Goal: Task Accomplishment & Management: Use online tool/utility

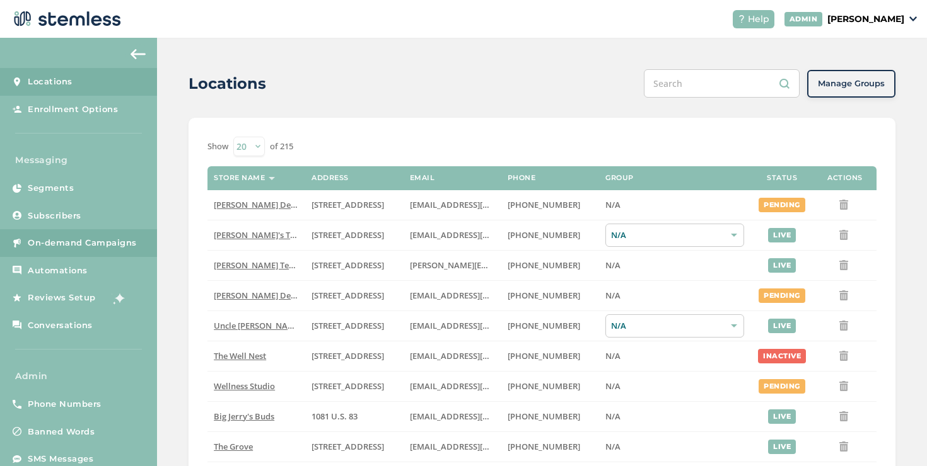
click at [42, 237] on span "On-demand Campaigns" at bounding box center [82, 243] width 109 height 13
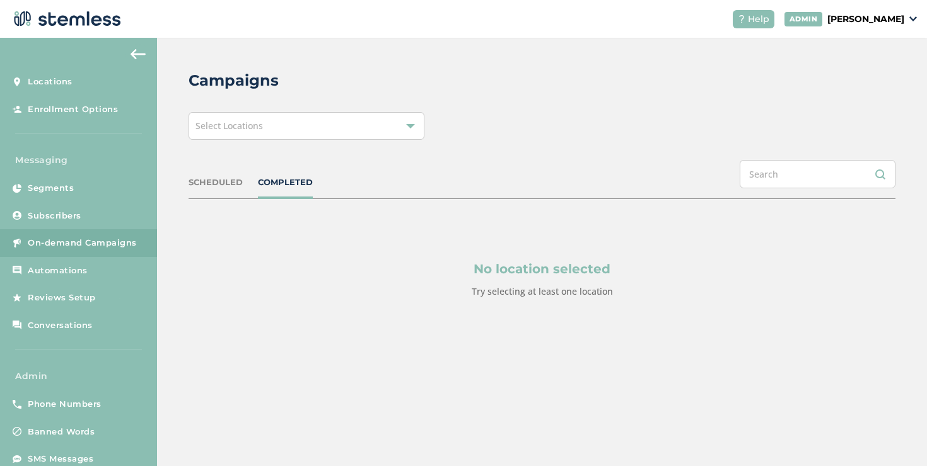
click at [238, 131] on span "Select Locations" at bounding box center [228, 126] width 67 height 12
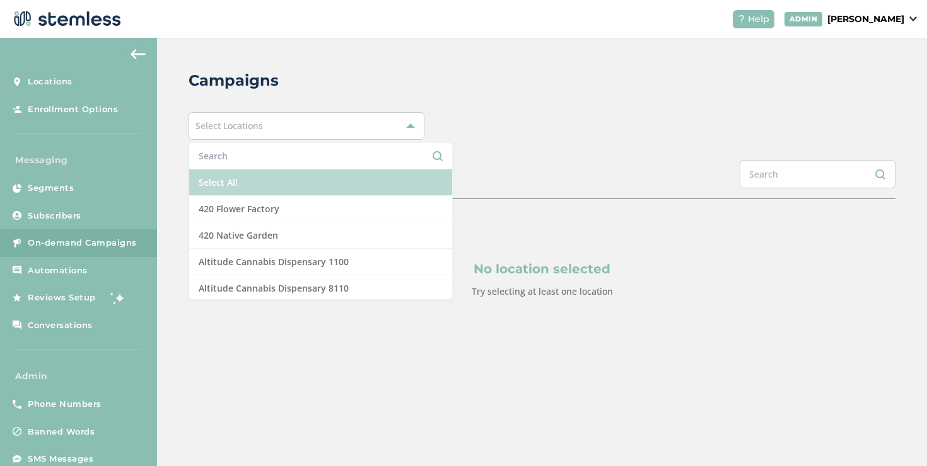
click at [236, 175] on li "Select All" at bounding box center [320, 183] width 263 height 26
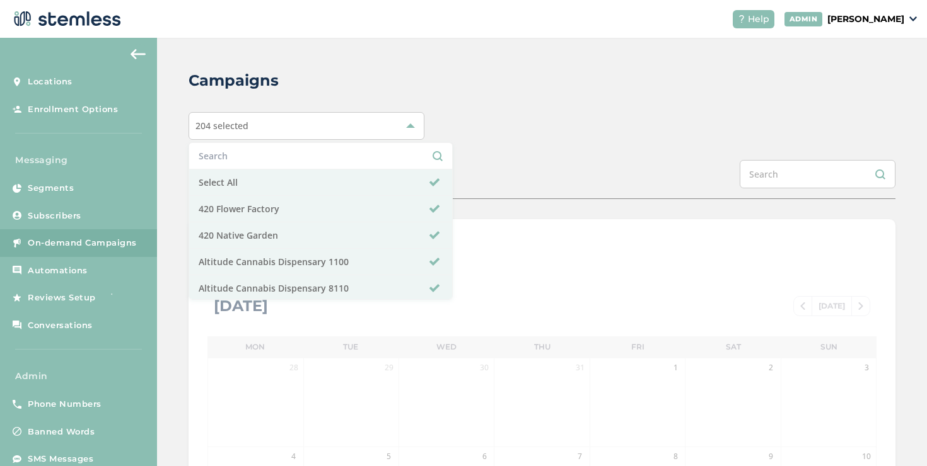
click at [545, 104] on div "Campaigns 204 selected Select All 420 Flower Factory 420 Native Garden Altitude…" at bounding box center [542, 446] width 770 height 816
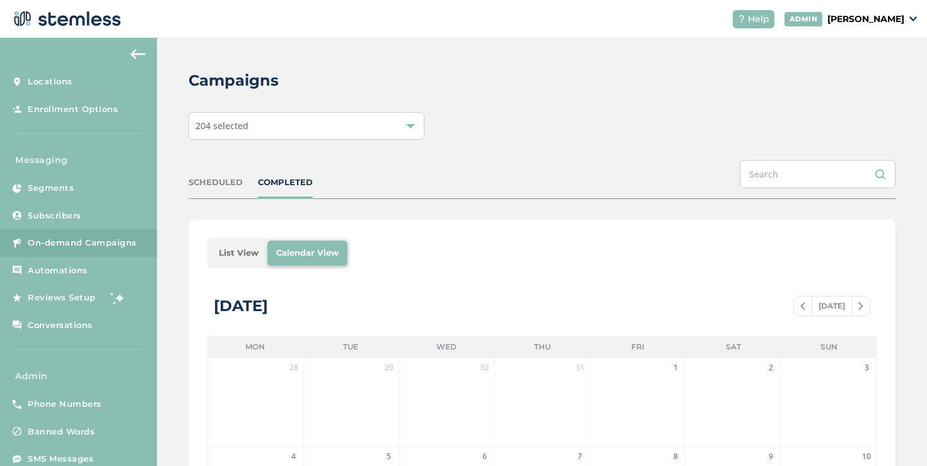
click at [259, 254] on li "List View" at bounding box center [238, 253] width 57 height 25
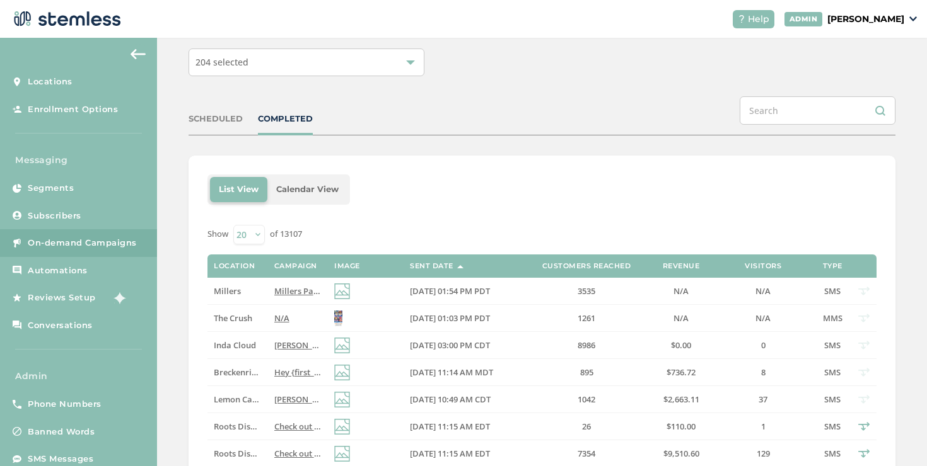
scroll to position [13, 0]
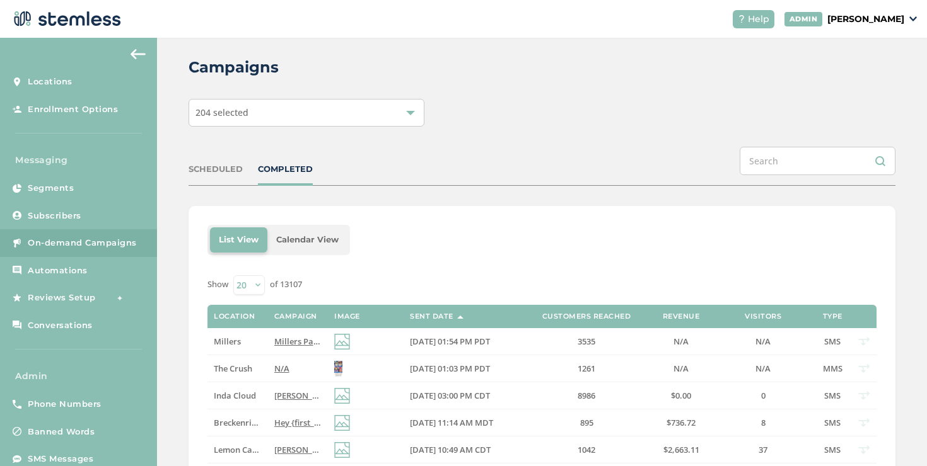
click at [348, 117] on div "204 selected" at bounding box center [306, 113] width 236 height 28
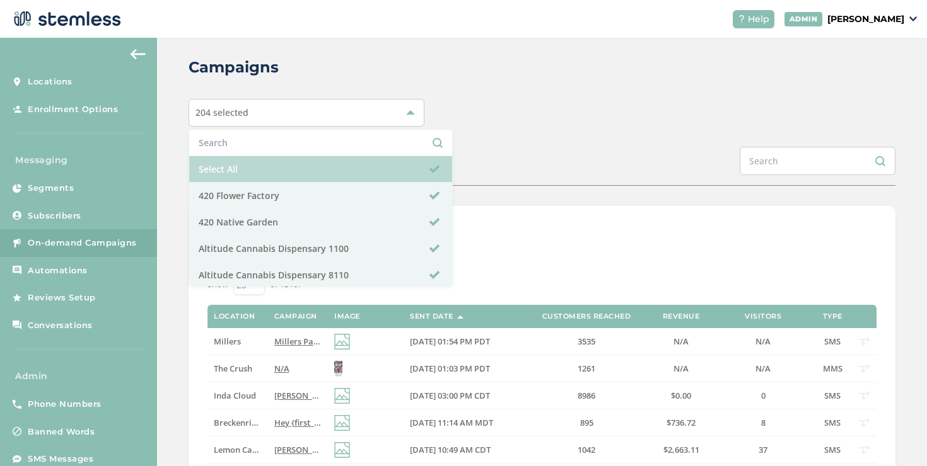
click at [295, 161] on li "Select All" at bounding box center [320, 169] width 263 height 26
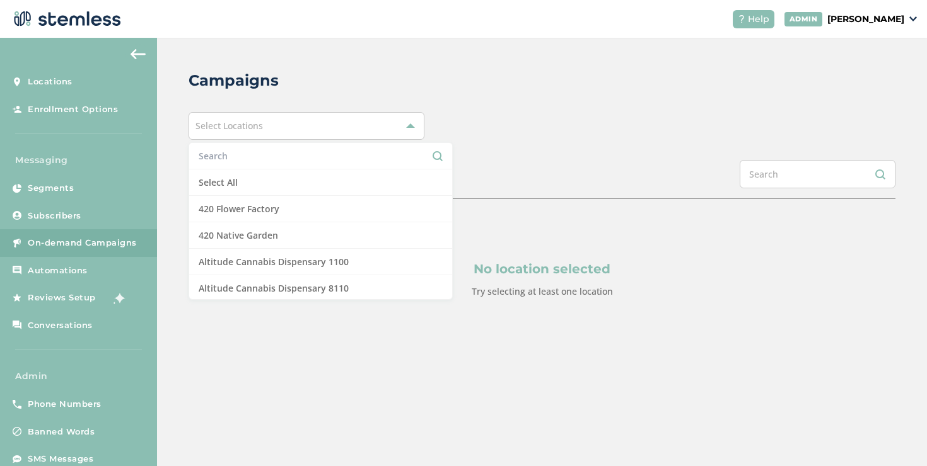
scroll to position [0, 0]
click at [299, 159] on input "text" at bounding box center [321, 155] width 244 height 13
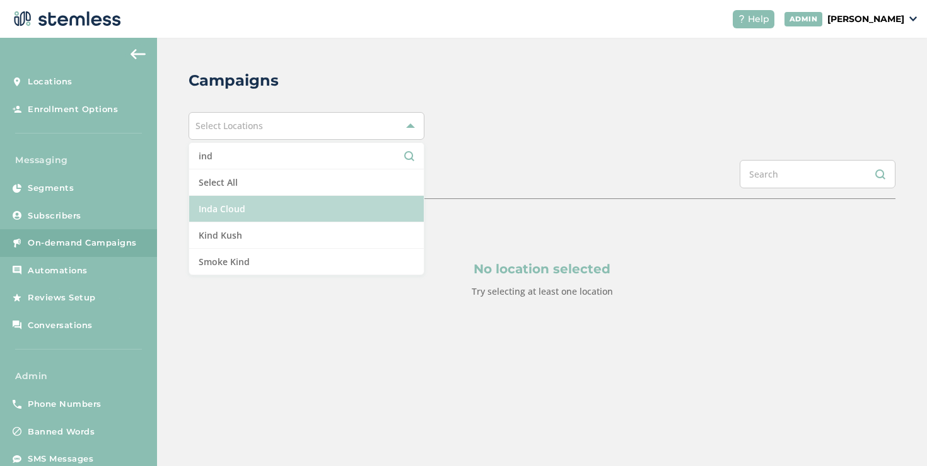
type input "ind"
click at [296, 205] on li "Inda Cloud" at bounding box center [306, 209] width 234 height 26
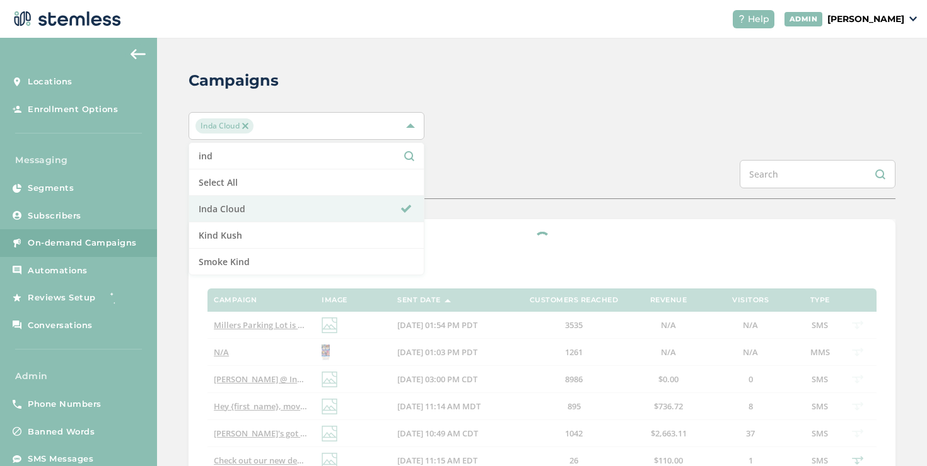
click at [511, 163] on div "SCHEDULED COMPLETED" at bounding box center [541, 179] width 707 height 39
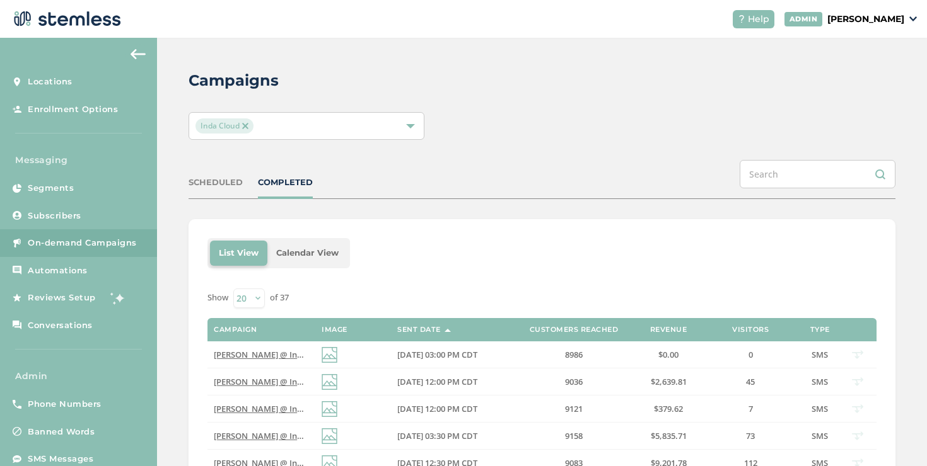
click at [206, 183] on div "SCHEDULED" at bounding box center [215, 182] width 54 height 13
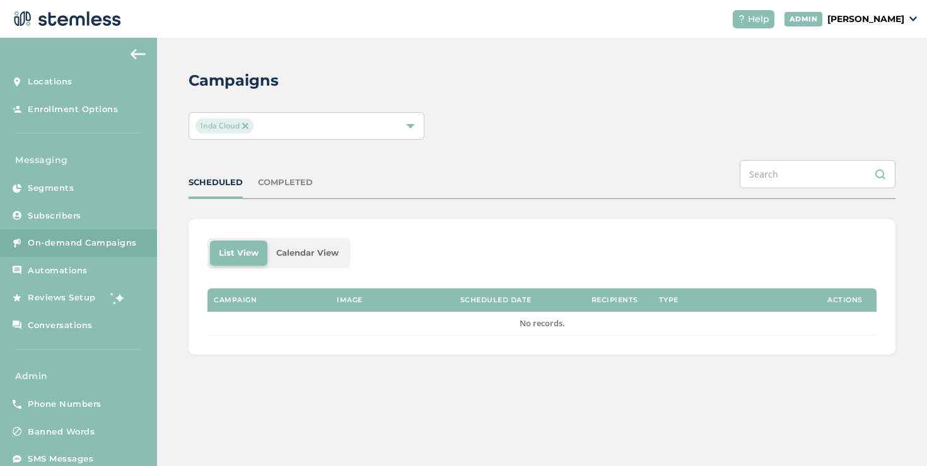
click at [246, 124] on img at bounding box center [245, 126] width 6 height 6
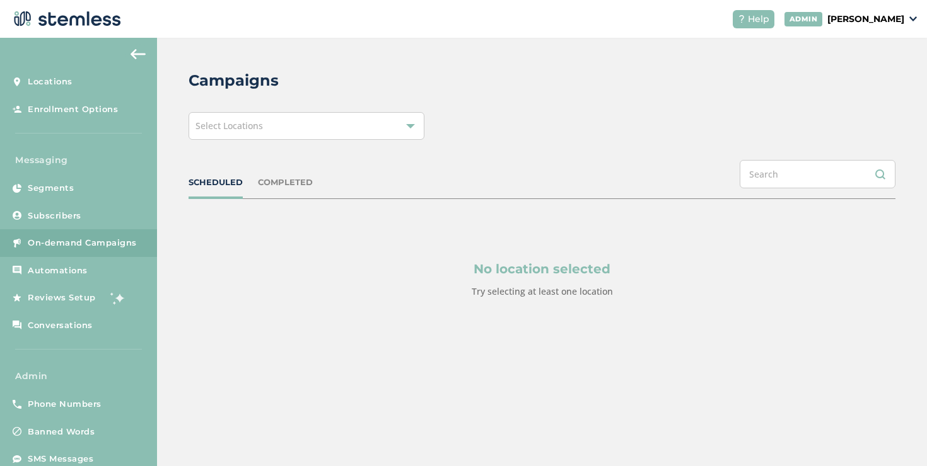
click at [261, 129] on span "Select Locations" at bounding box center [228, 126] width 67 height 12
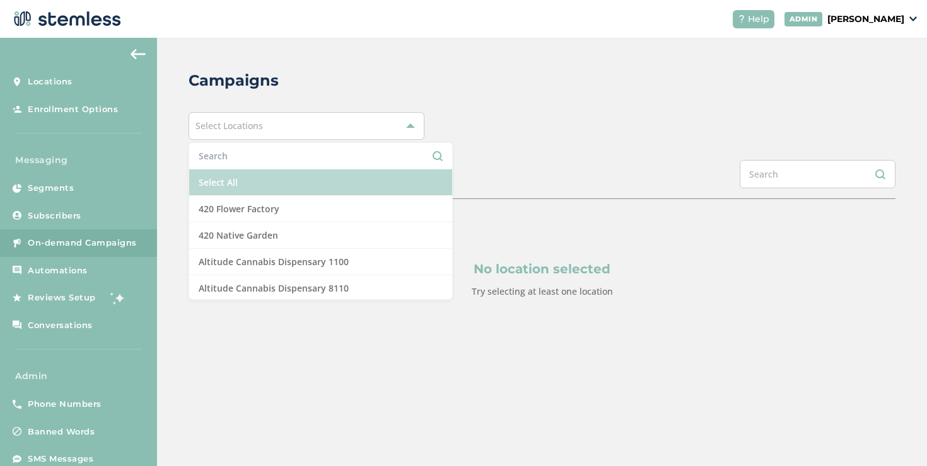
click at [256, 176] on li "Select All" at bounding box center [320, 183] width 263 height 26
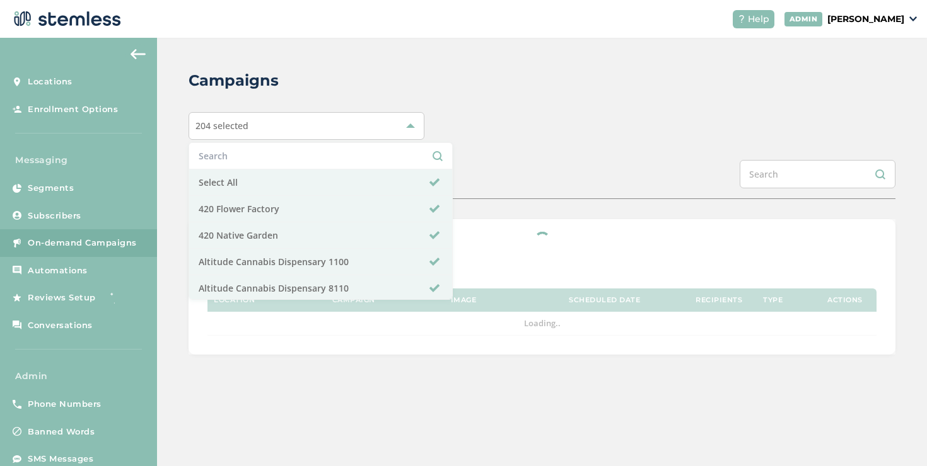
click at [500, 143] on div "Campaigns 204 selected Select All 420 Flower Factory 420 Native Garden Altitude…" at bounding box center [542, 212] width 770 height 349
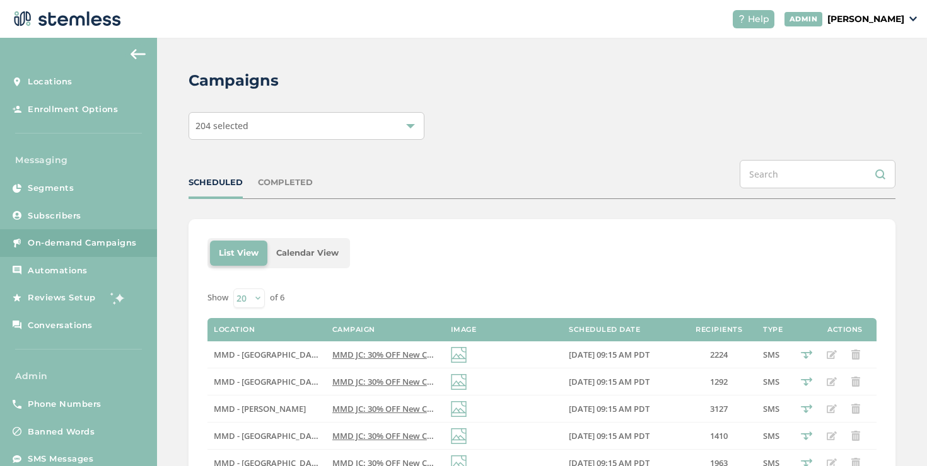
click at [269, 185] on div "COMPLETED" at bounding box center [285, 182] width 55 height 13
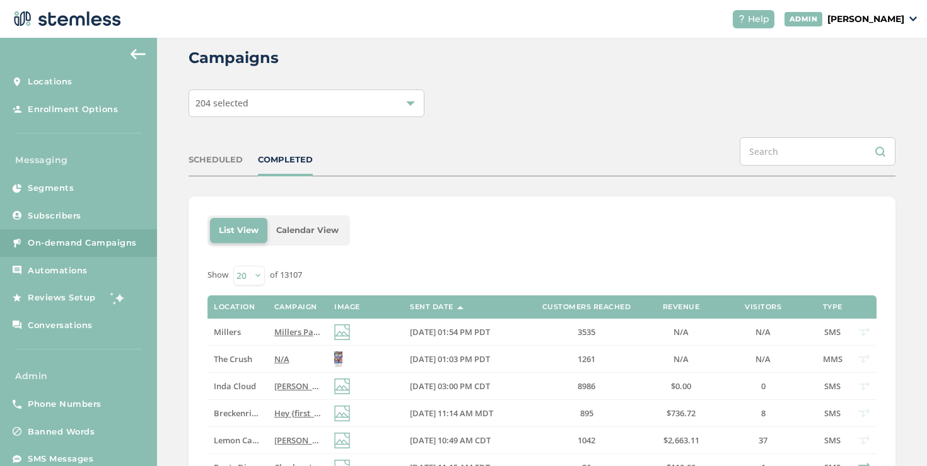
scroll to position [175, 0]
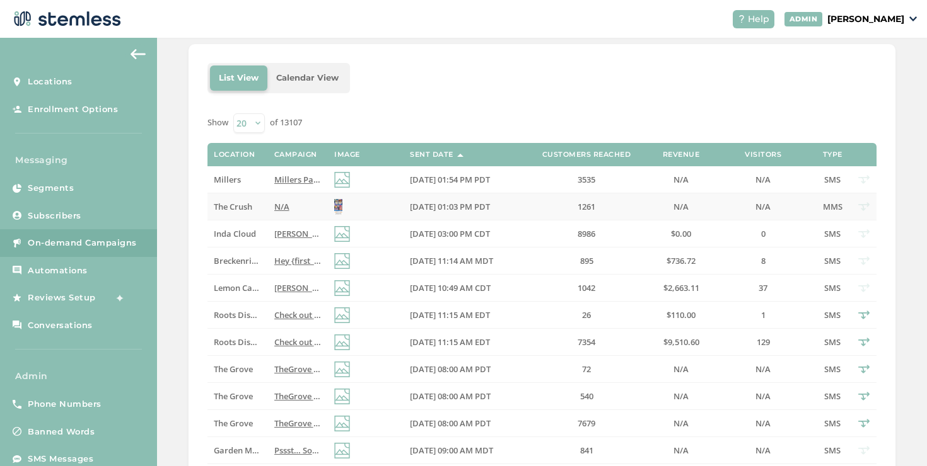
click at [243, 204] on span "The Crush" at bounding box center [233, 206] width 38 height 11
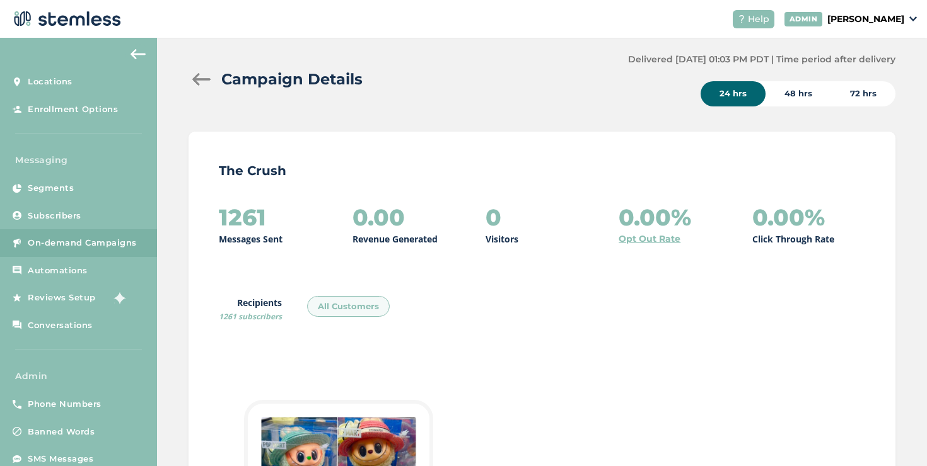
scroll to position [14, 0]
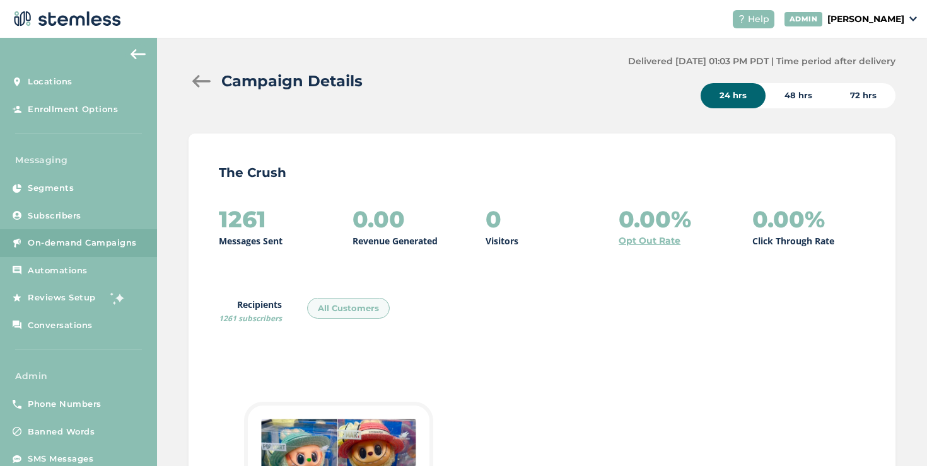
click at [195, 83] on div at bounding box center [200, 81] width 25 height 13
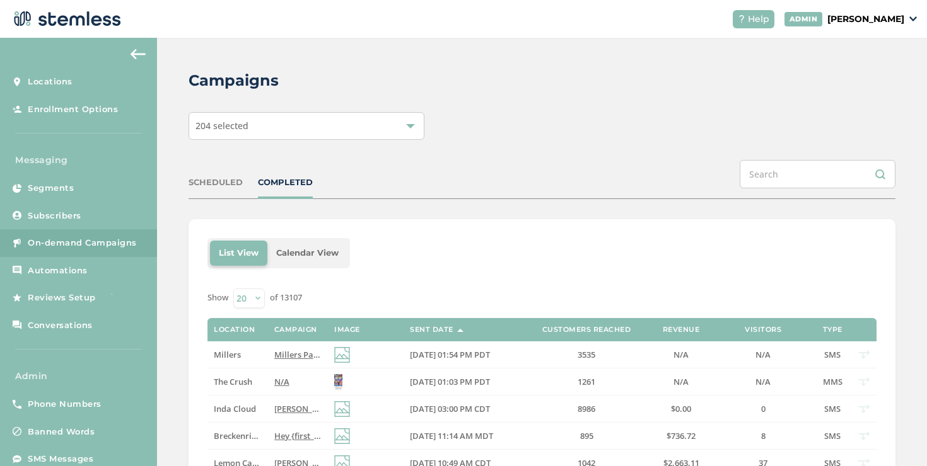
click at [840, 22] on p "[PERSON_NAME]" at bounding box center [865, 19] width 77 height 13
click at [865, 88] on span "Impersonate" at bounding box center [872, 91] width 62 height 13
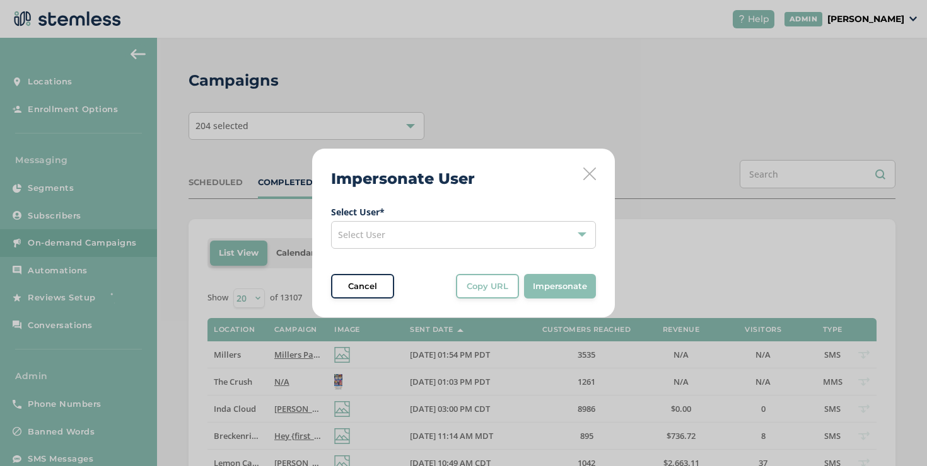
click at [427, 219] on span "Select User * Select User" at bounding box center [463, 226] width 265 height 43
click at [426, 227] on div "Select User" at bounding box center [463, 235] width 265 height 28
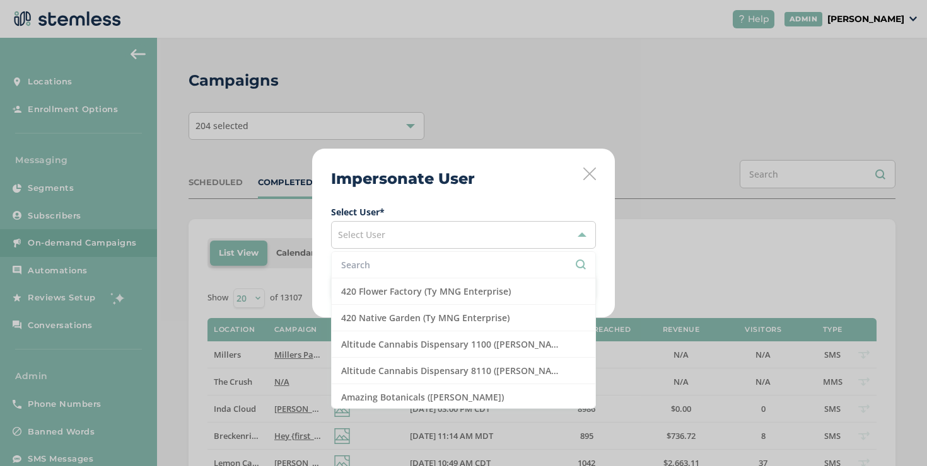
click at [426, 260] on input "text" at bounding box center [463, 264] width 245 height 13
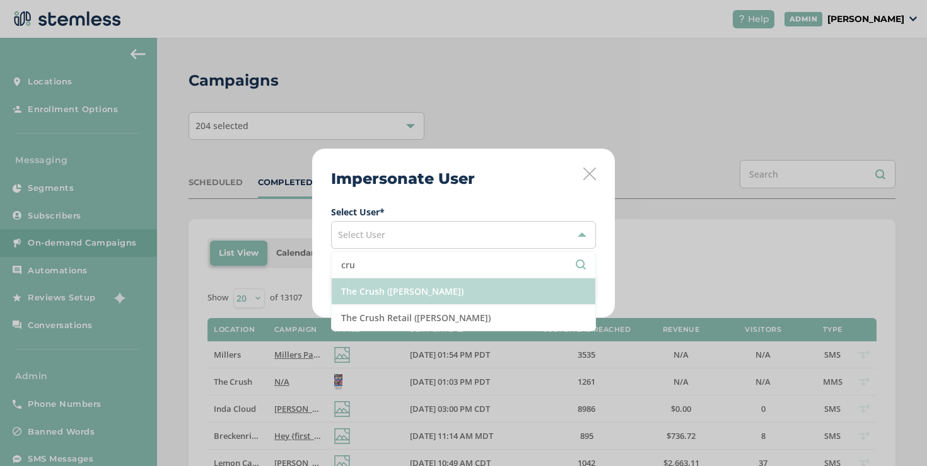
type input "cru"
click at [423, 289] on li "The Crush ([PERSON_NAME])" at bounding box center [463, 292] width 263 height 26
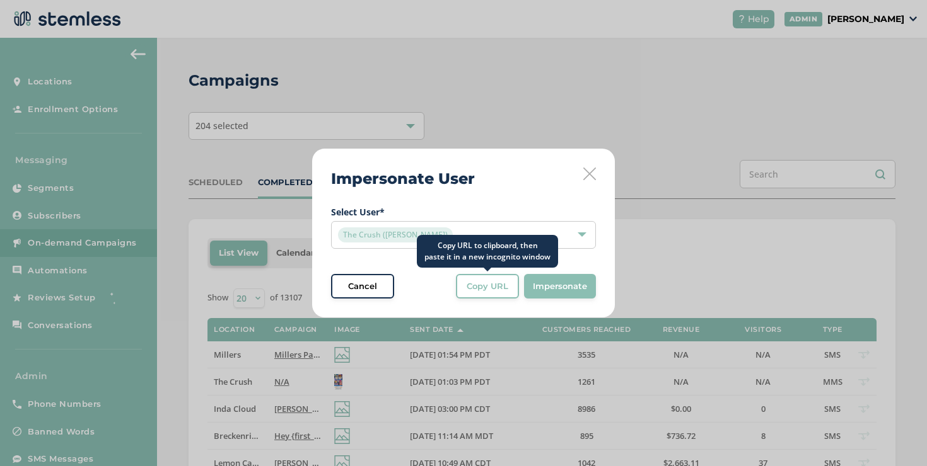
click at [483, 291] on span "Copy URL" at bounding box center [487, 286] width 42 height 13
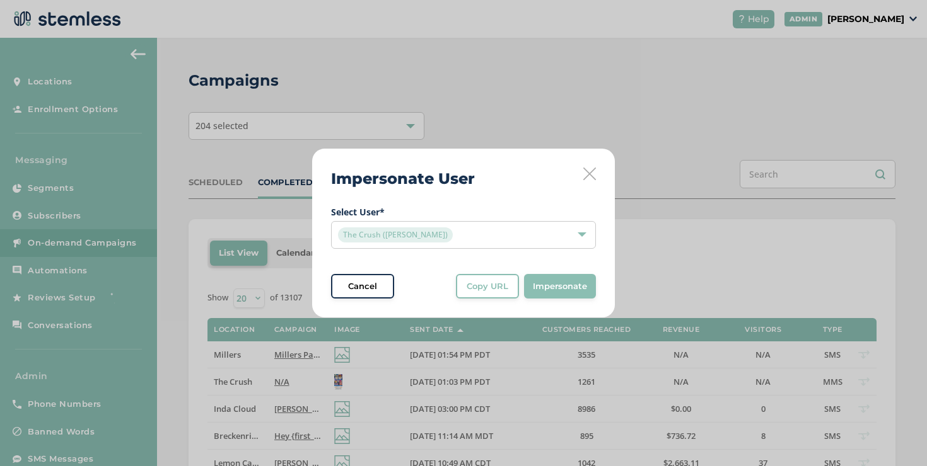
click at [588, 187] on div "Impersonate User Select User * The Crush ([PERSON_NAME]) Cancel Copy URL Copy U…" at bounding box center [463, 234] width 303 height 170
click at [589, 178] on icon at bounding box center [589, 174] width 13 height 13
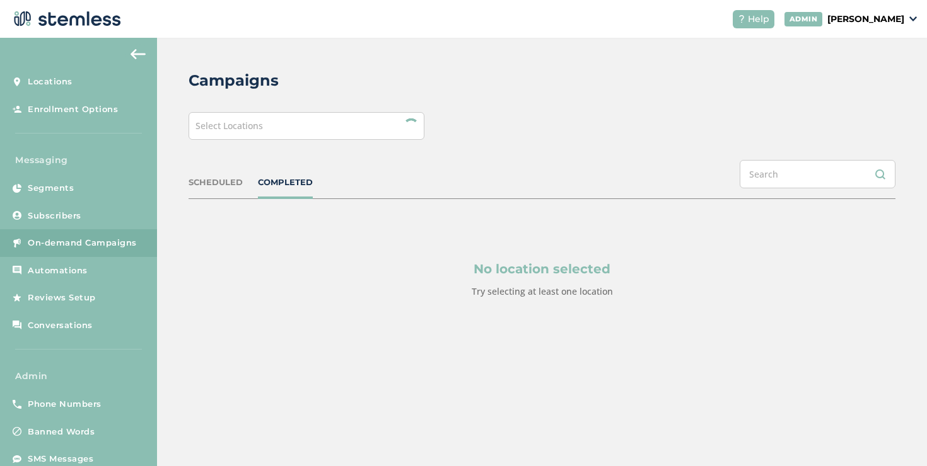
click at [314, 125] on div "Select Locations" at bounding box center [306, 126] width 236 height 28
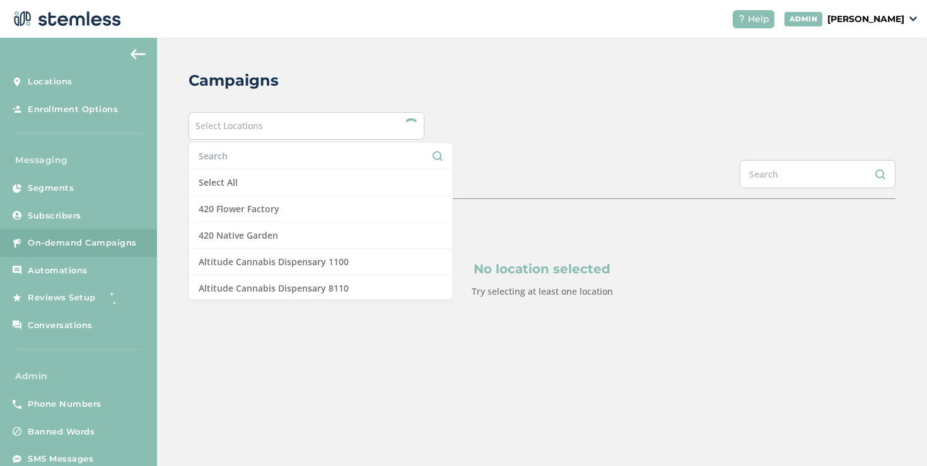
click at [238, 155] on input "text" at bounding box center [321, 155] width 244 height 13
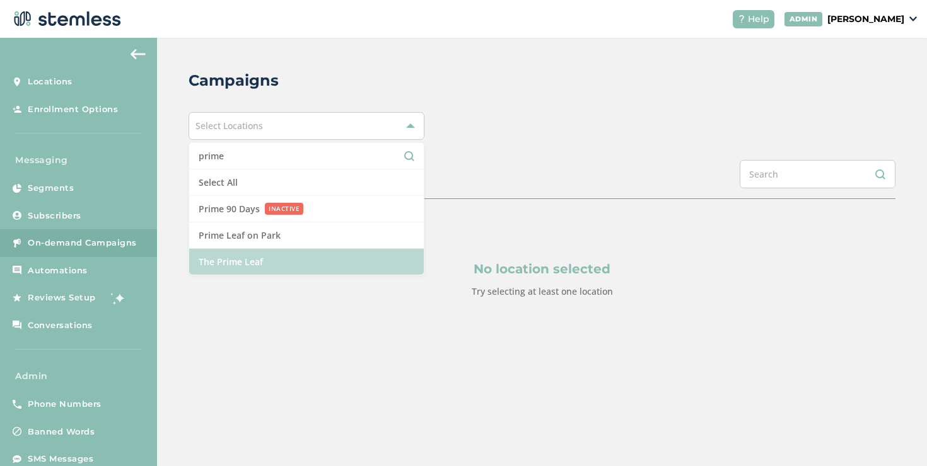
type input "prime"
click at [231, 257] on li "The Prime Leaf" at bounding box center [306, 262] width 234 height 26
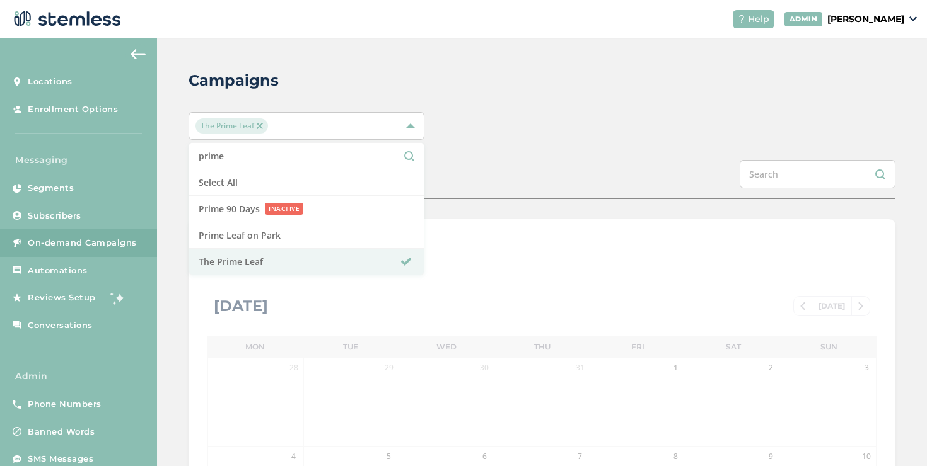
click at [492, 165] on div "SCHEDULED COMPLETED" at bounding box center [541, 179] width 707 height 39
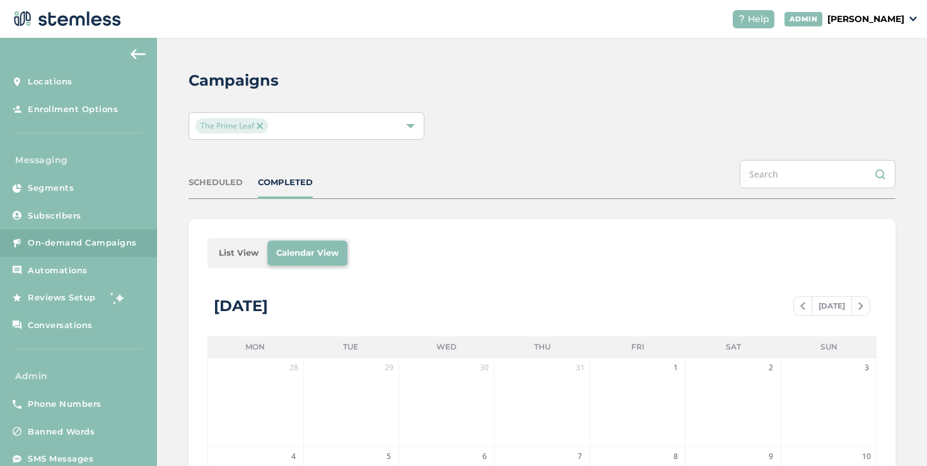
click at [243, 254] on li "List View" at bounding box center [238, 253] width 57 height 25
